Goal: Transaction & Acquisition: Download file/media

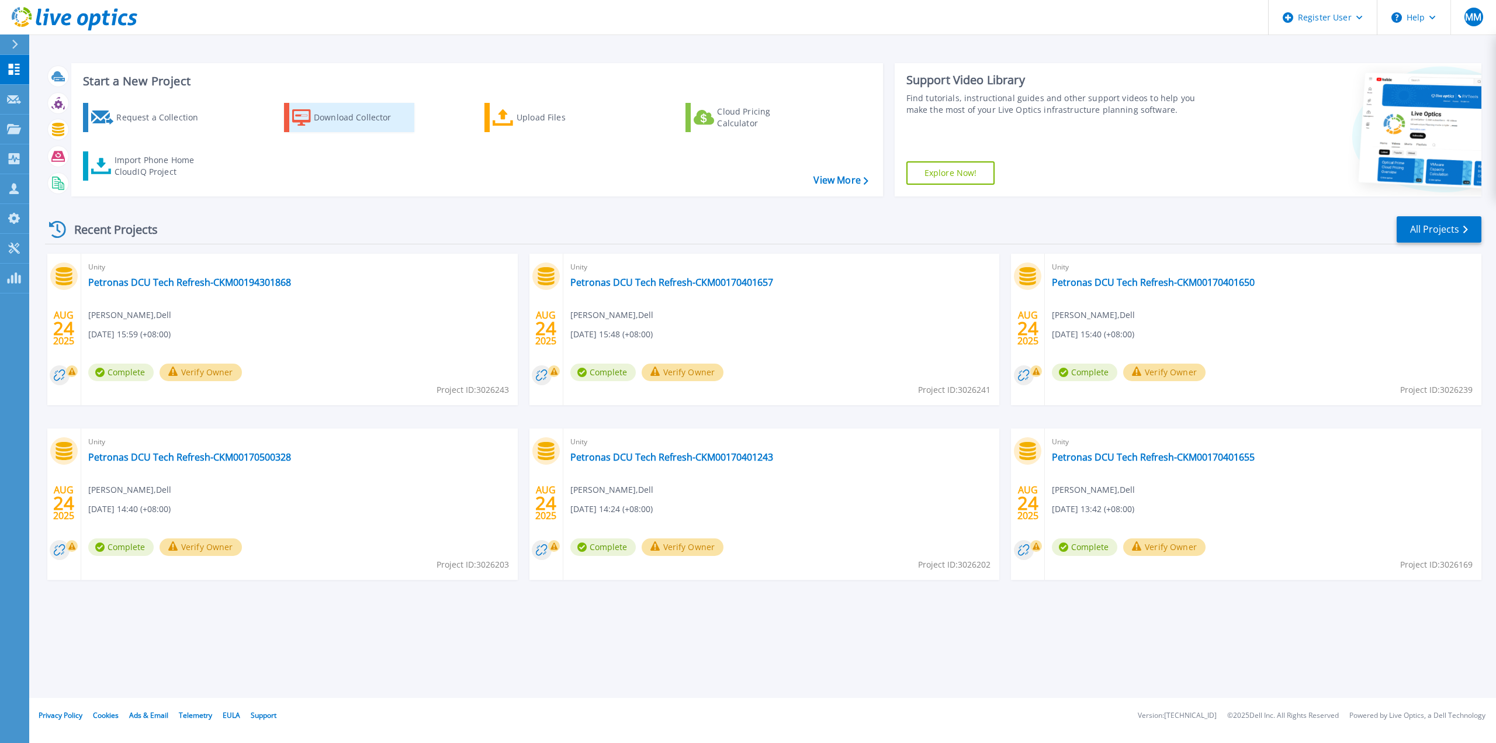
click at [332, 120] on div "Download Collector" at bounding box center [360, 117] width 93 height 23
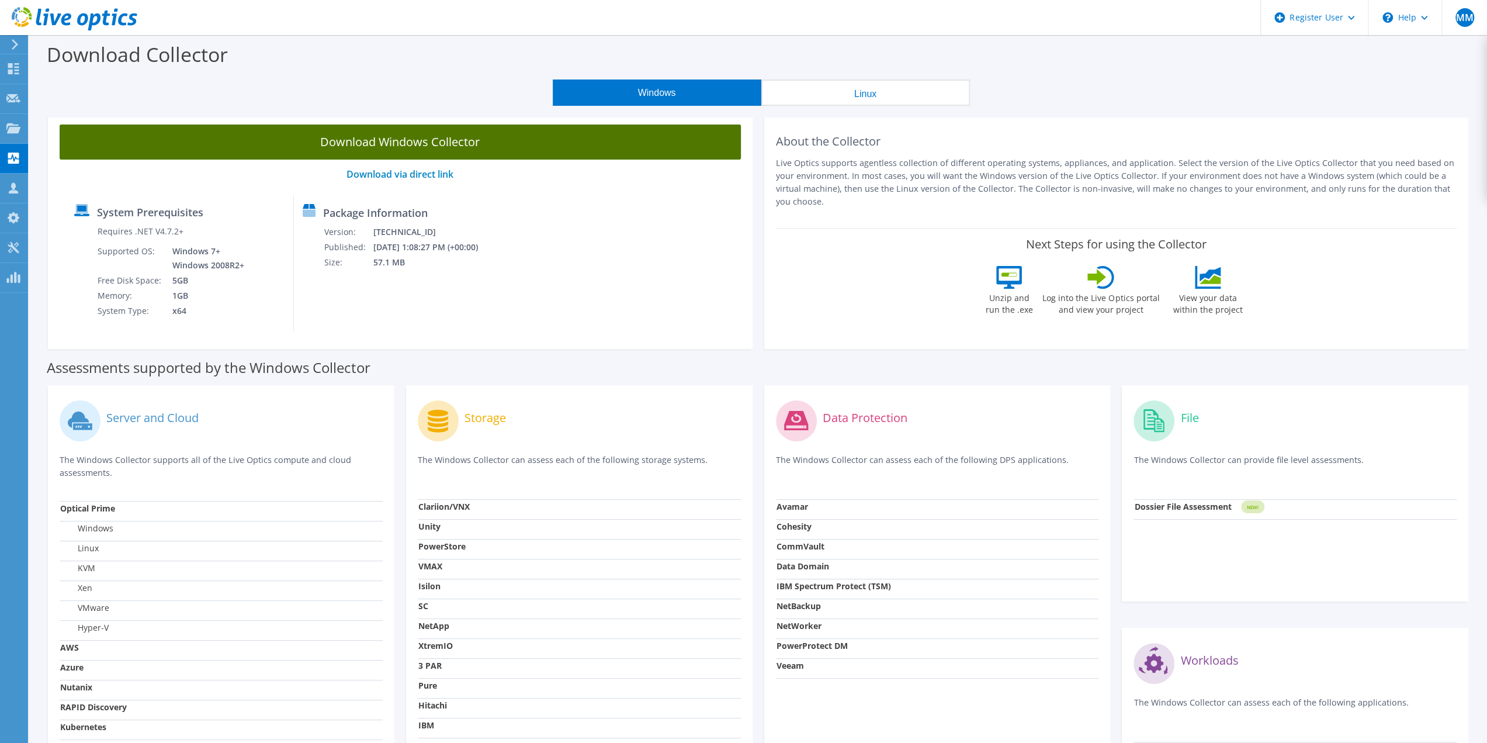
click at [479, 147] on link "Download Windows Collector" at bounding box center [400, 141] width 681 height 35
